Goal: Use online tool/utility: Use online tool/utility

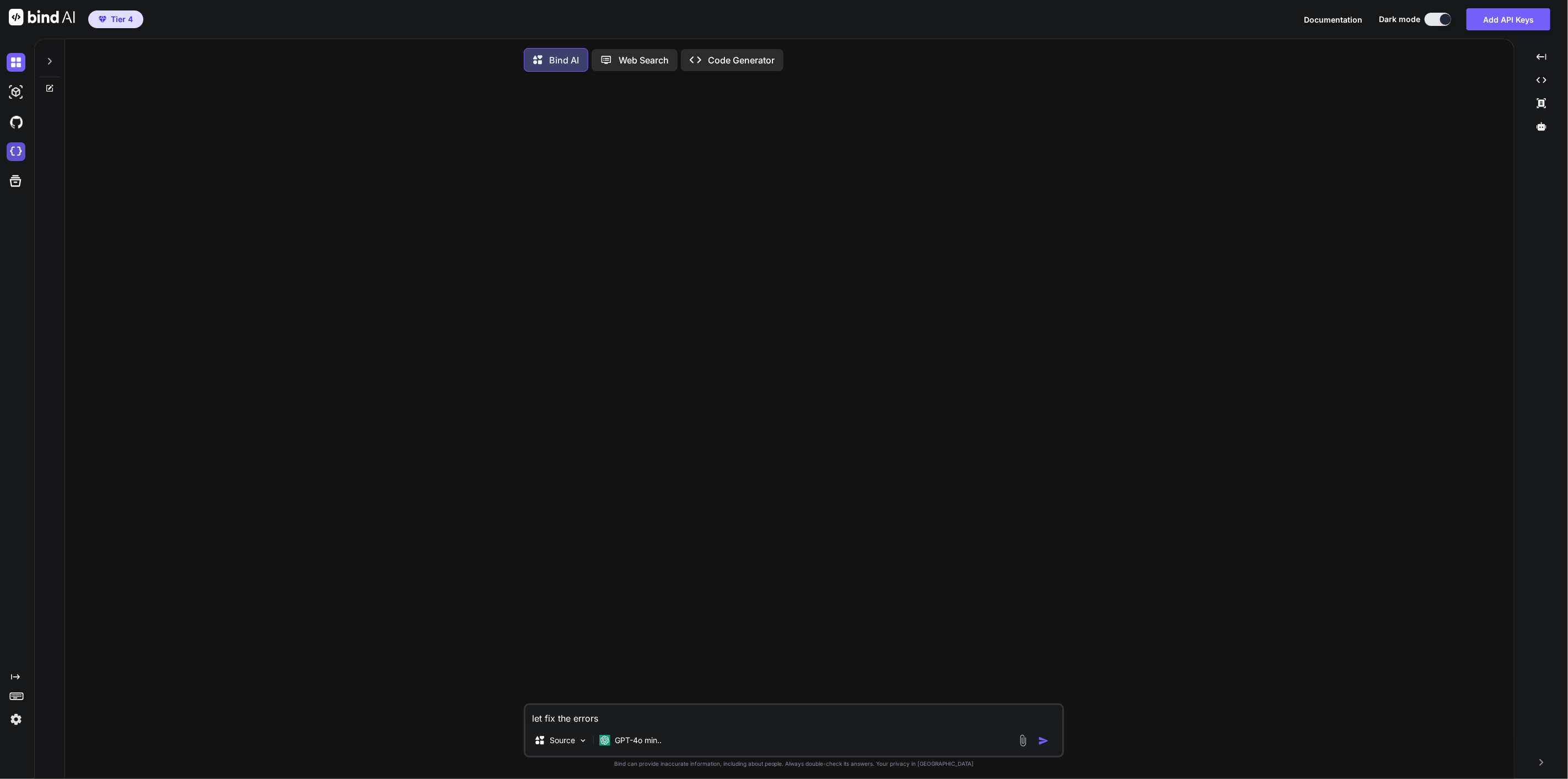
click at [16, 149] on img at bounding box center [16, 152] width 19 height 19
type textarea "x"
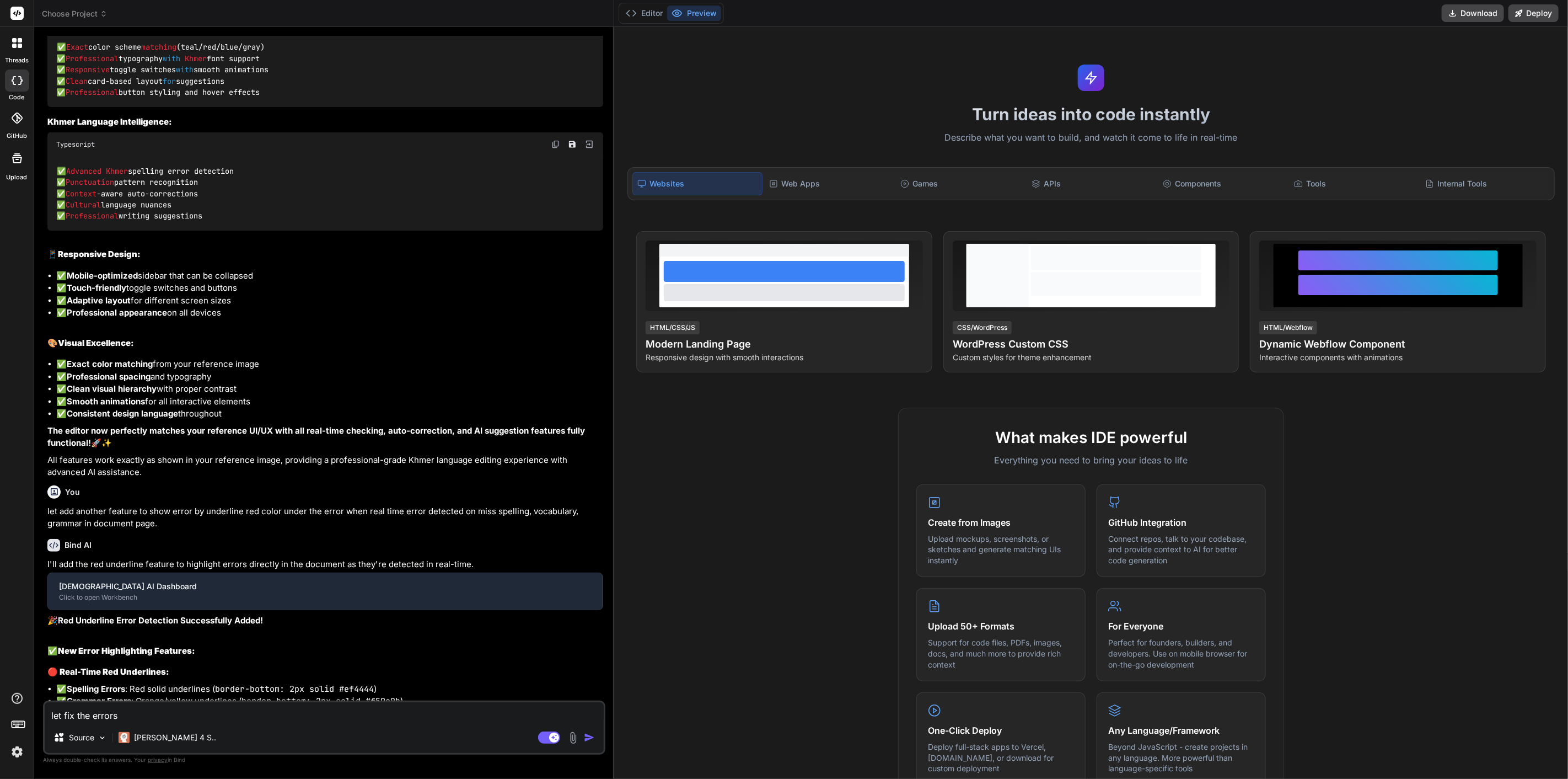
click at [96, 12] on span "Choose Project" at bounding box center [75, 14] width 66 height 11
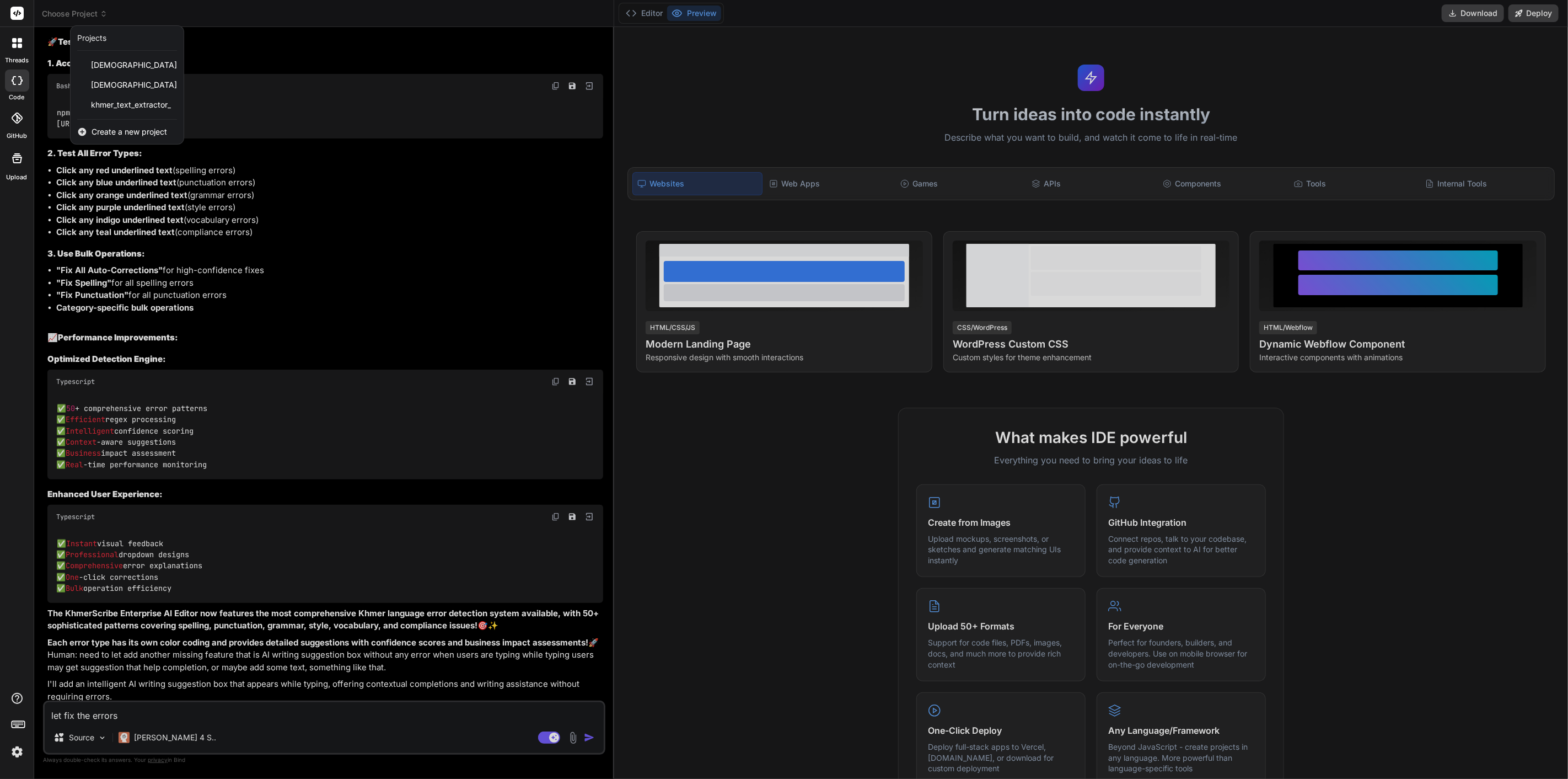
scroll to position [12202, 0]
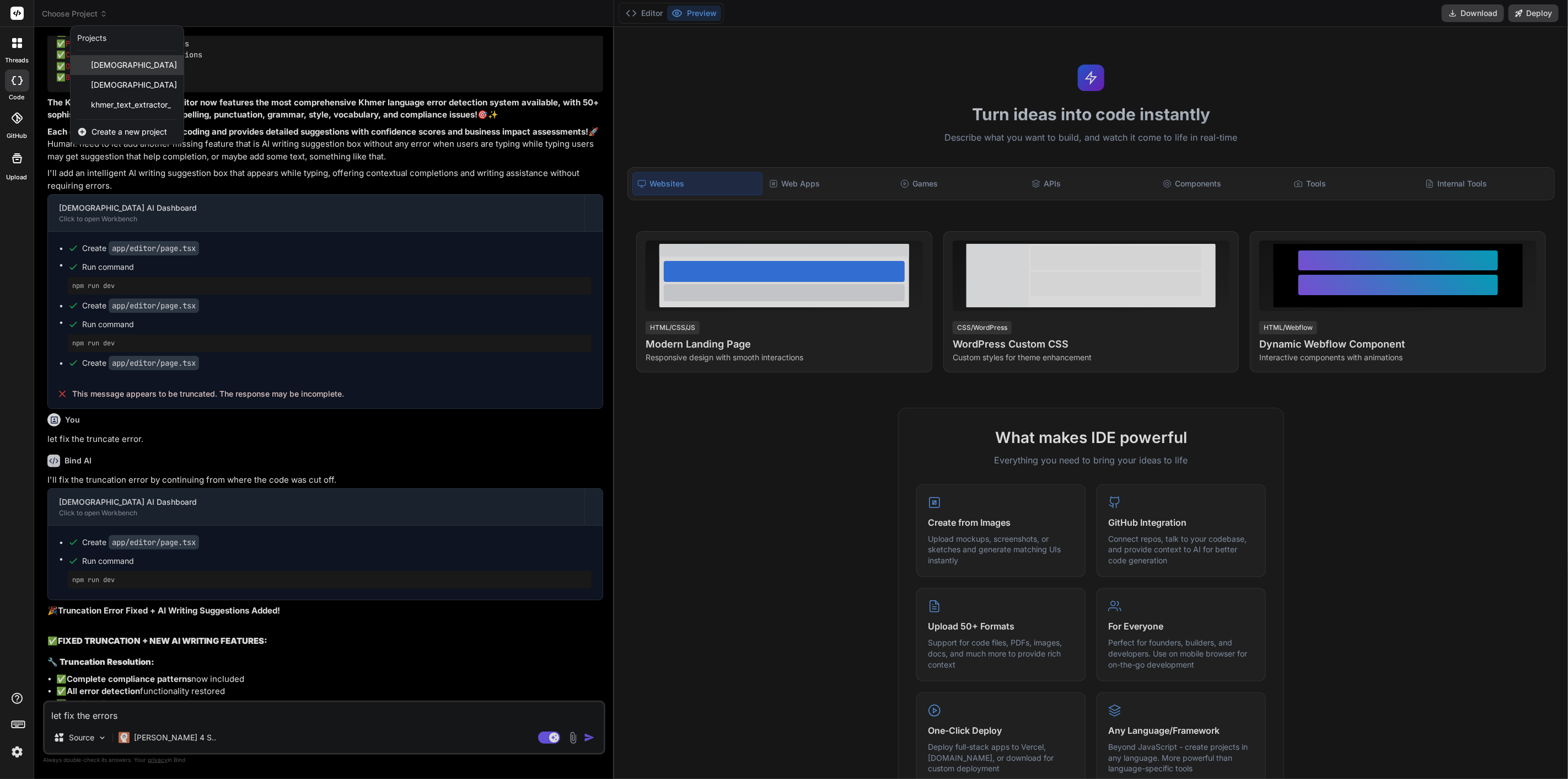
click at [111, 65] on span "[DEMOGRAPHIC_DATA]" at bounding box center [133, 65] width 86 height 11
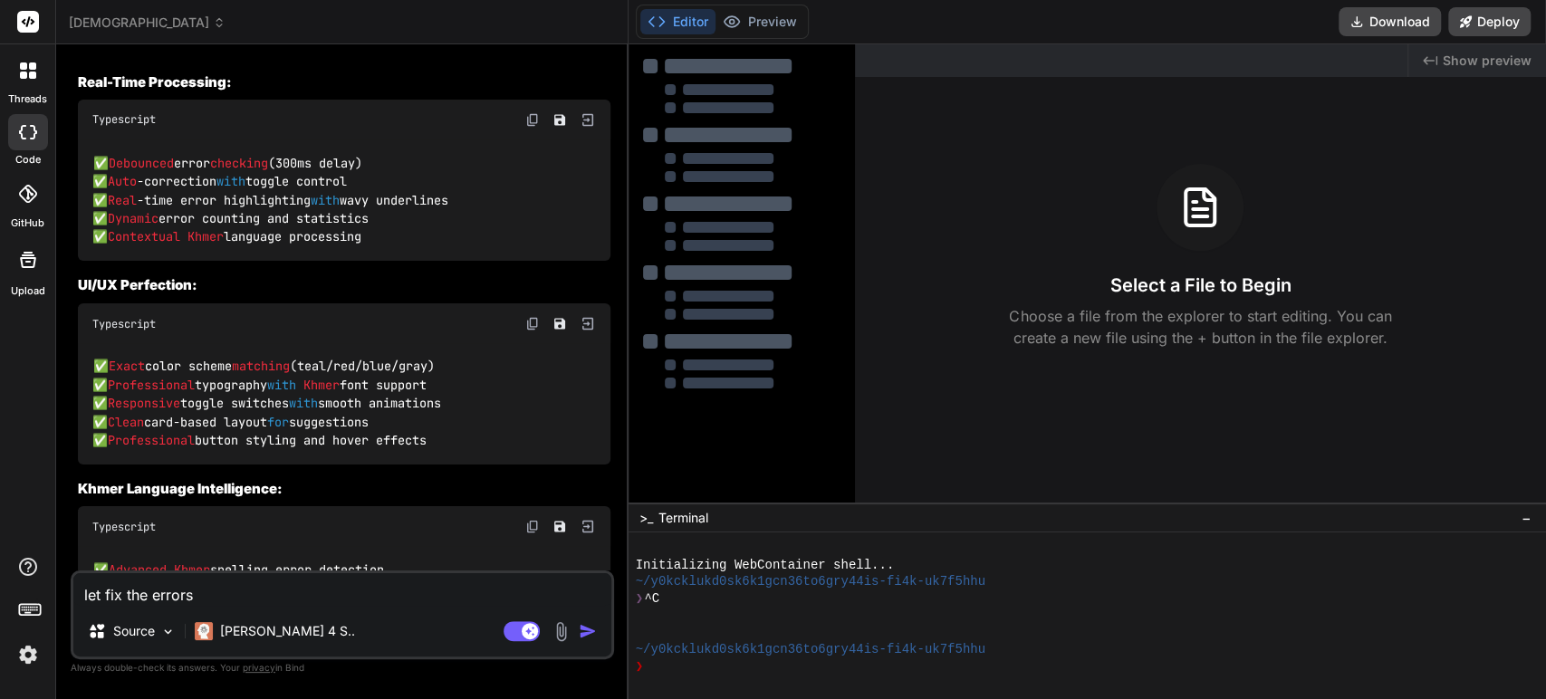
scroll to position [2214, 0]
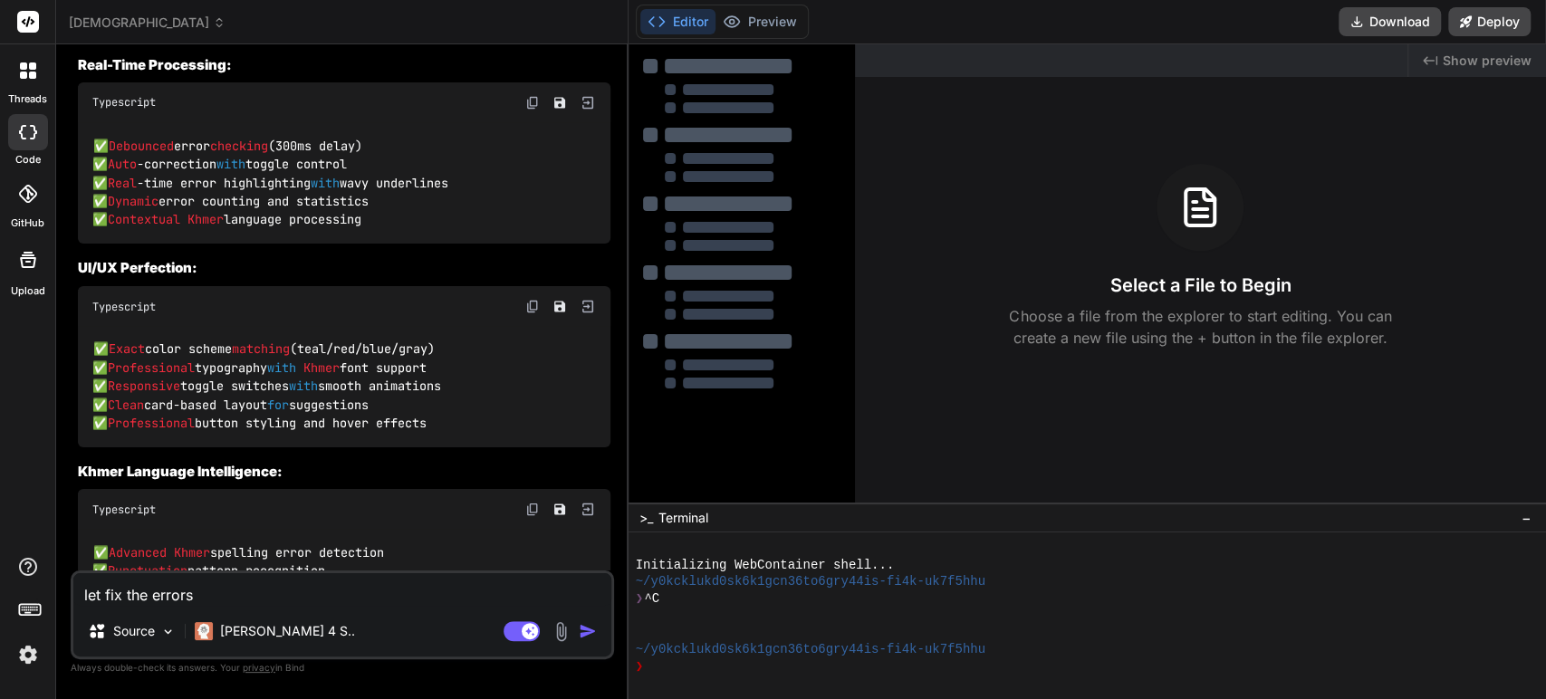
click at [370, 581] on textarea "let fix the errors" at bounding box center [342, 589] width 538 height 33
type textarea "x"
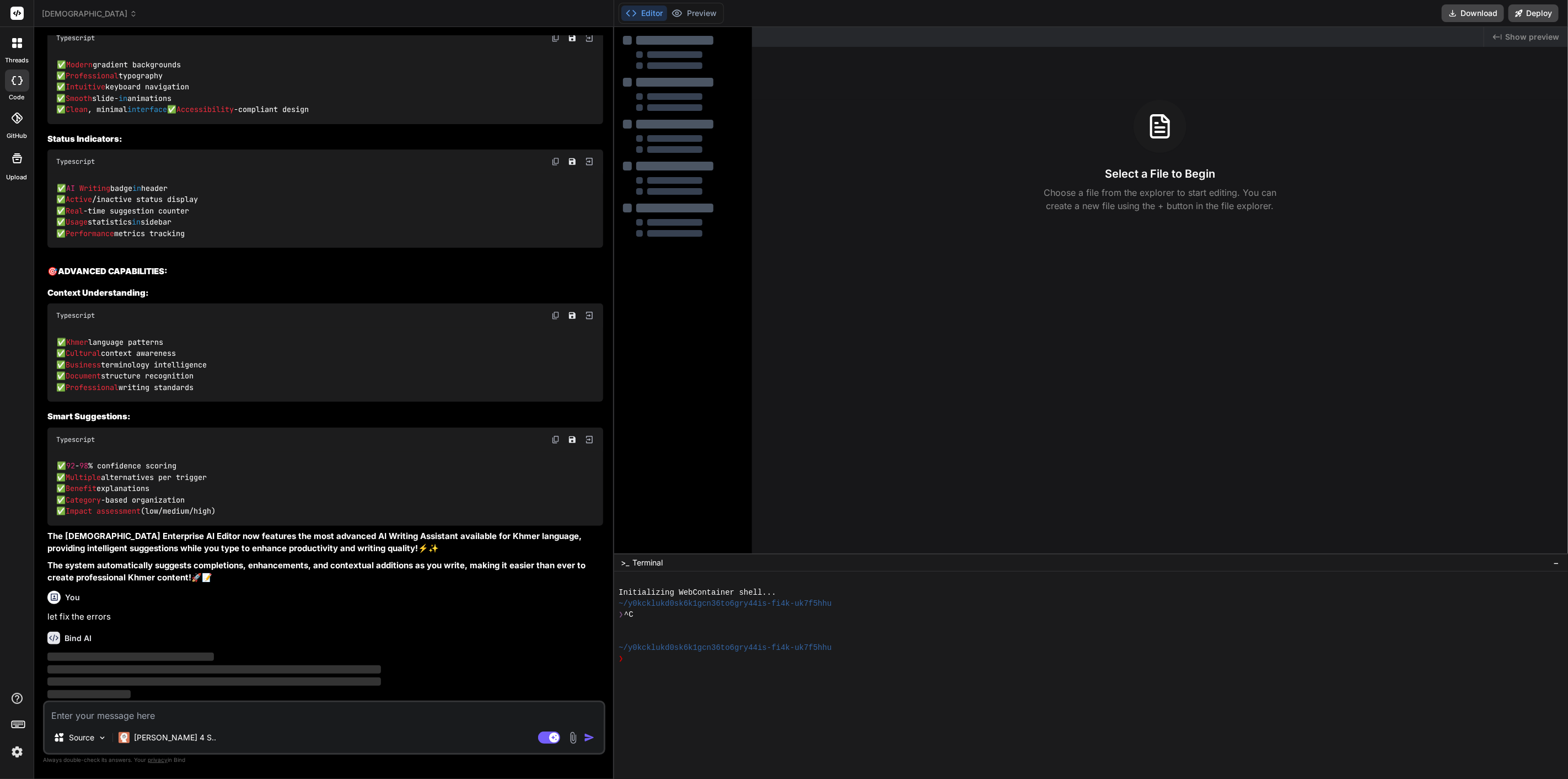
scroll to position [0, 0]
type textarea "x"
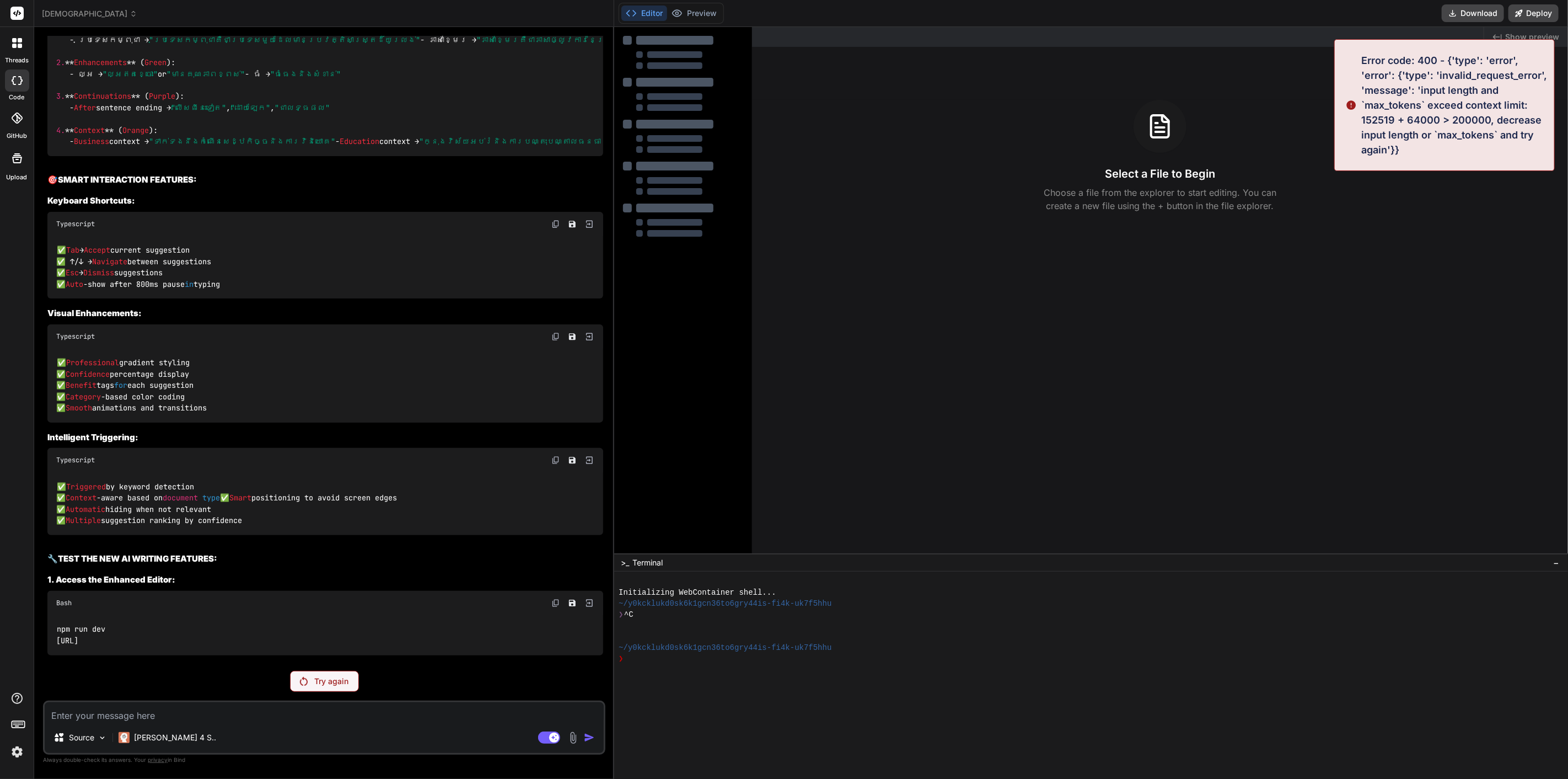
scroll to position [12961, 0]
